Goal: Check status: Check status

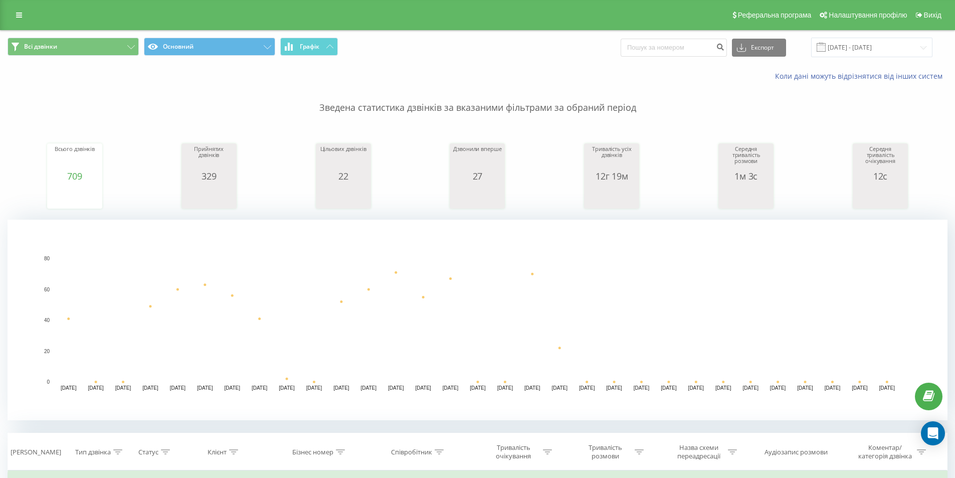
scroll to position [301, 0]
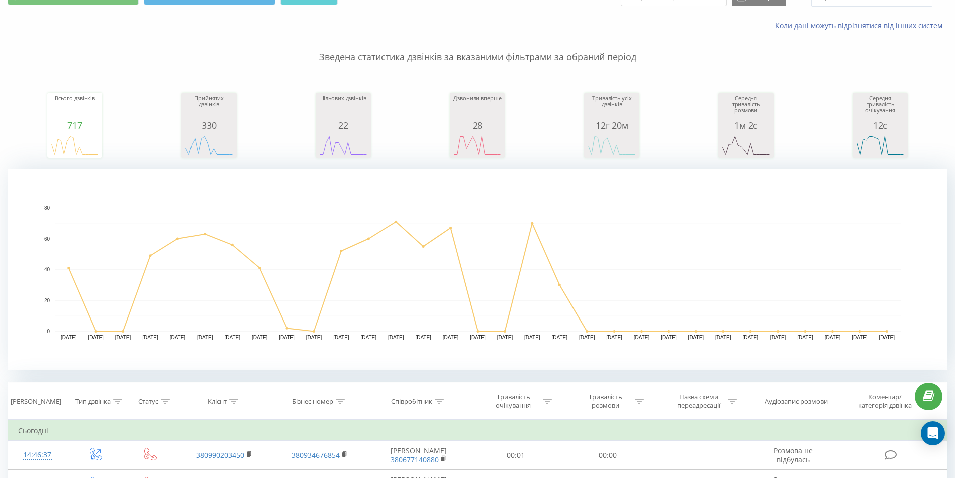
scroll to position [100, 0]
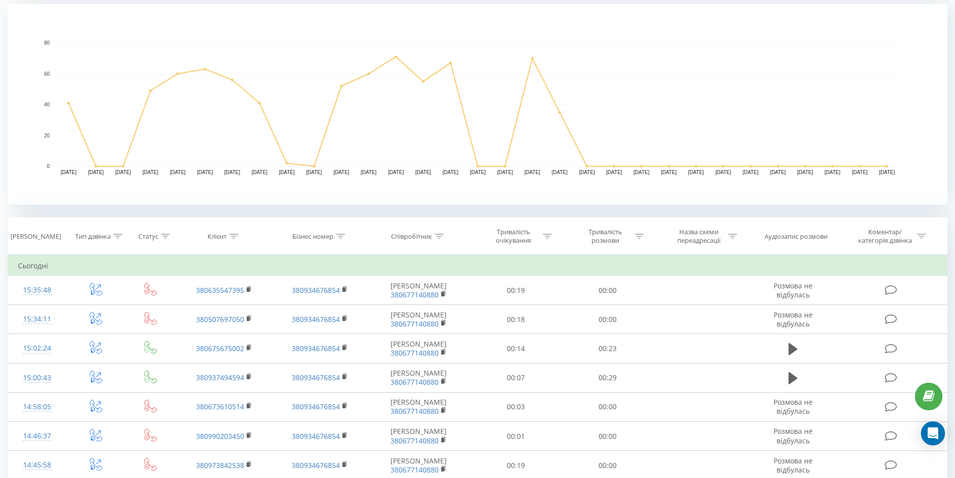
scroll to position [251, 0]
